Goal: Navigation & Orientation: Find specific page/section

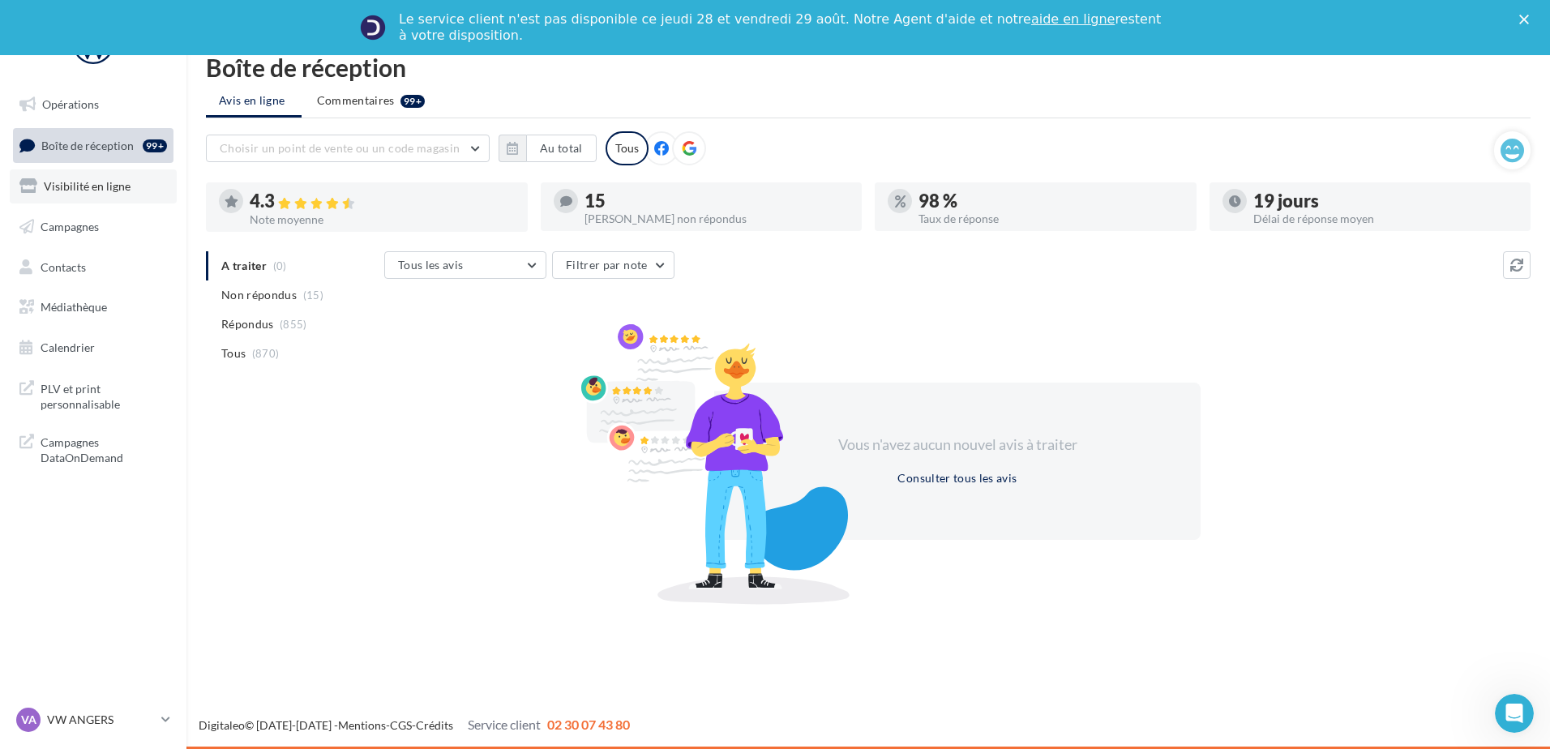
click at [80, 191] on span "Visibilité en ligne" at bounding box center [87, 186] width 87 height 14
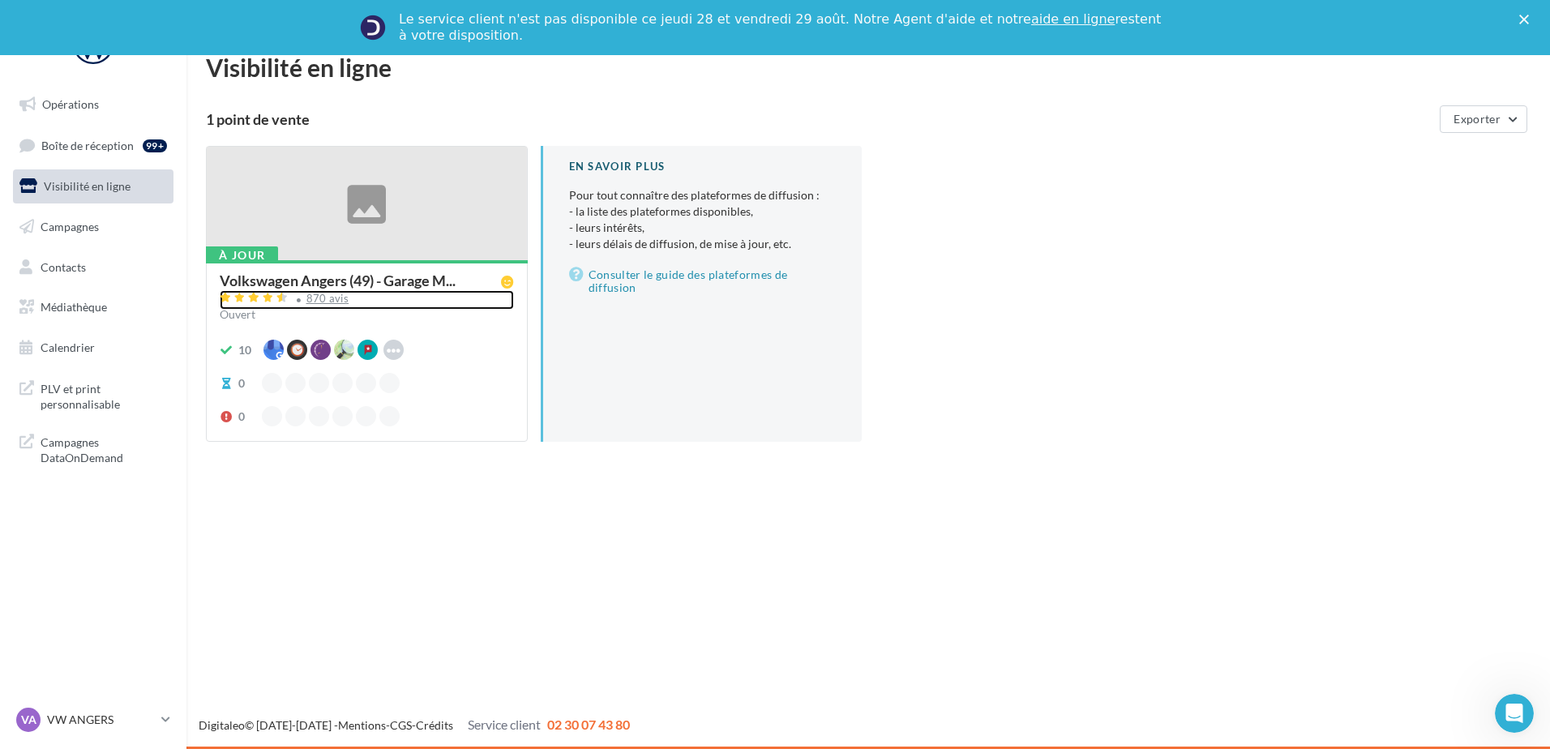
click at [331, 296] on div "870 avis" at bounding box center [327, 298] width 43 height 11
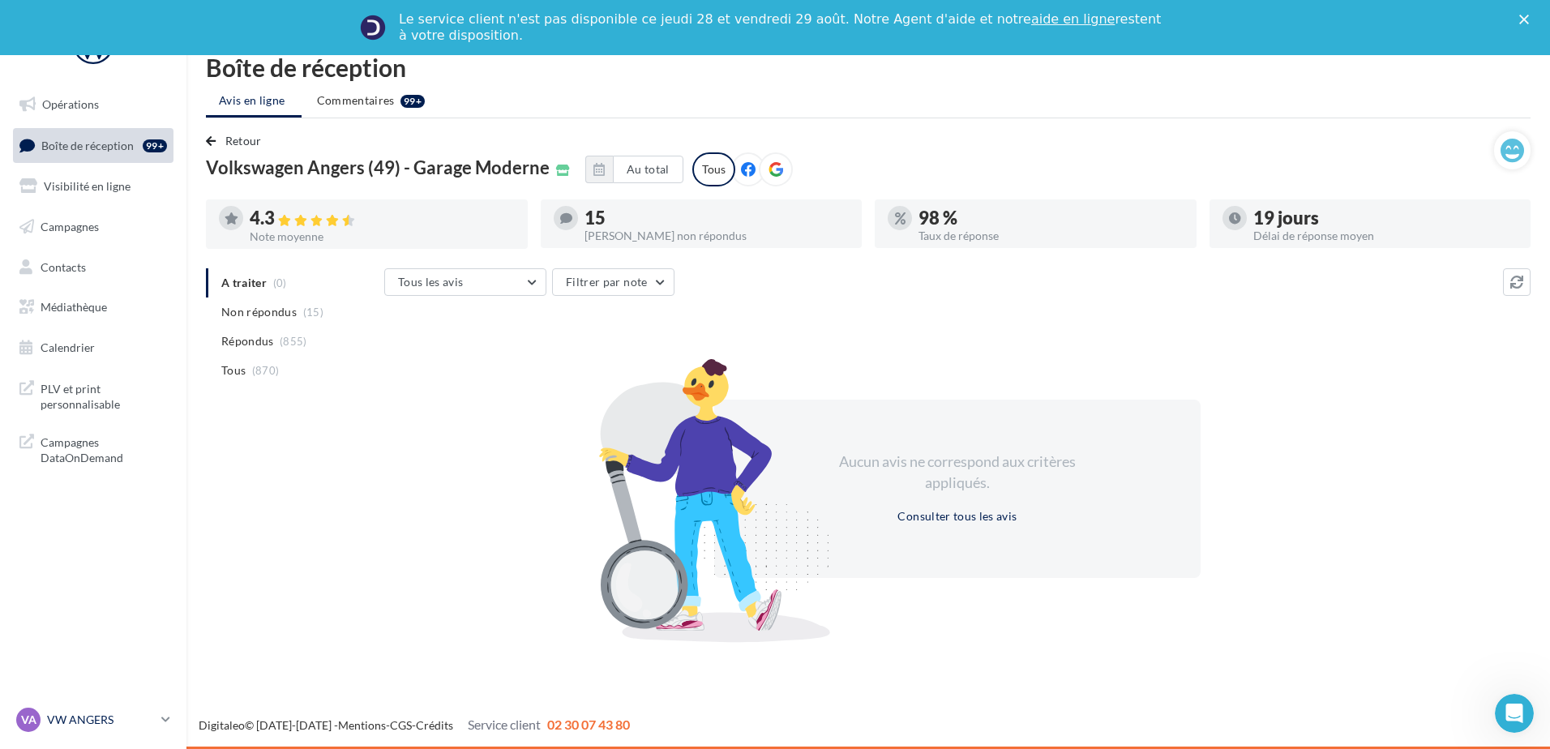
click at [89, 731] on link "VA VW ANGERS vw-ang-tar" at bounding box center [93, 719] width 161 height 31
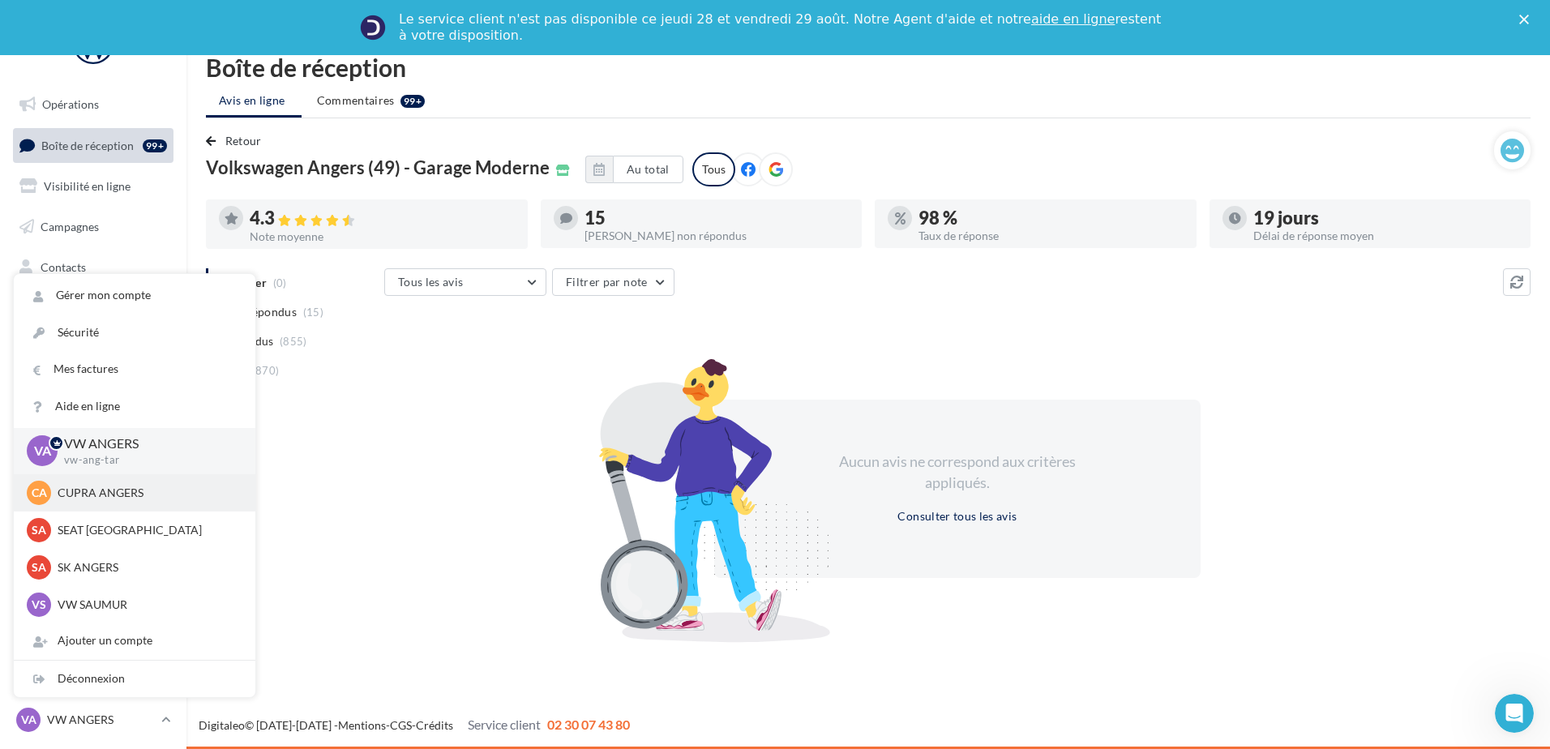
click at [140, 499] on p "CUPRA ANGERS" at bounding box center [147, 493] width 178 height 16
